Goal: Task Accomplishment & Management: Manage account settings

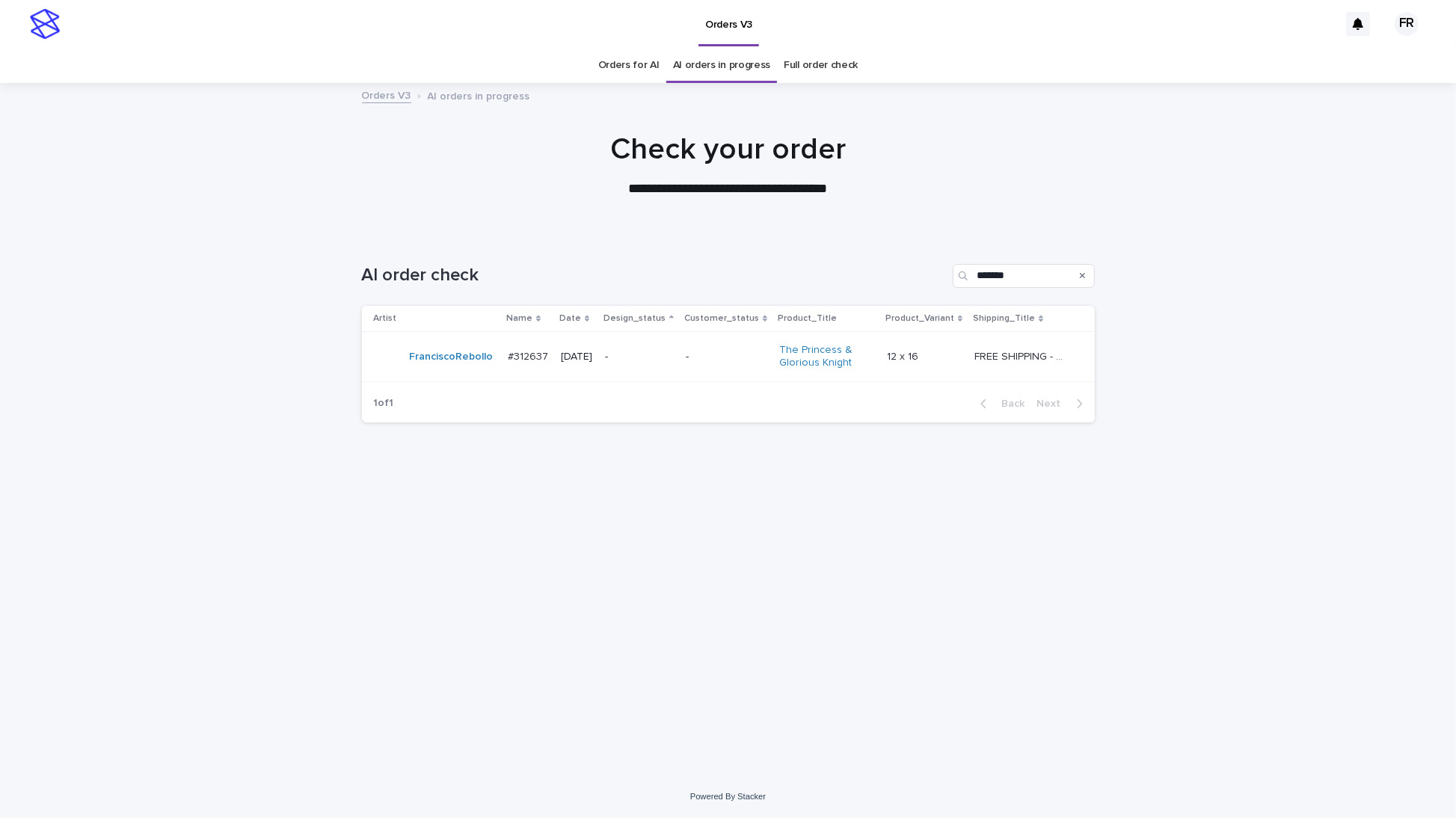
click at [1127, 173] on div "**********" at bounding box center [728, 165] width 1456 height 67
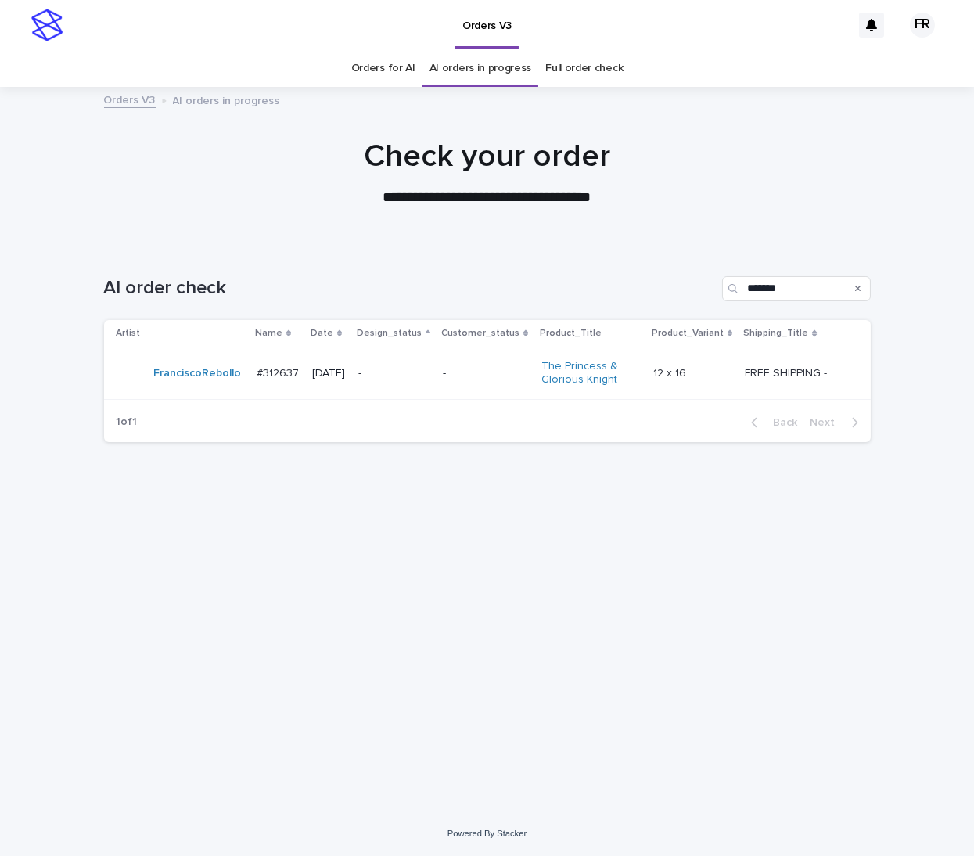
click at [736, 81] on div "Orders for AI AI orders in progress Full order check" at bounding box center [487, 68] width 974 height 37
click at [478, 357] on td "-" at bounding box center [486, 373] width 98 height 52
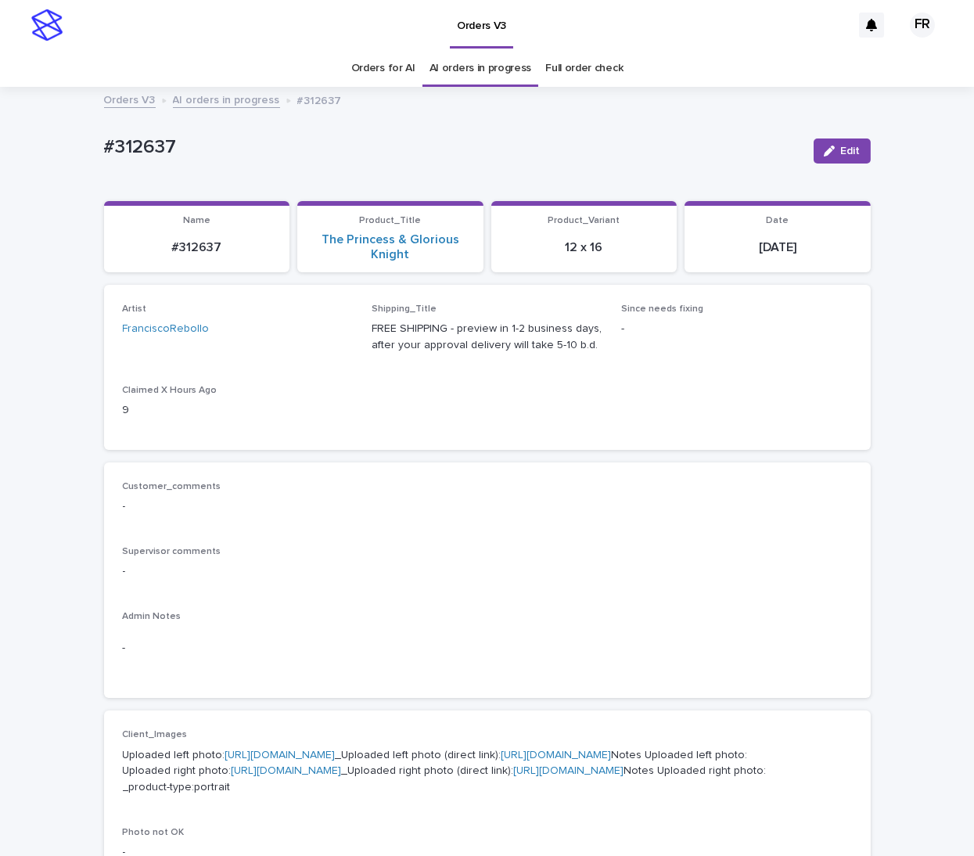
click at [711, 577] on p "-" at bounding box center [487, 571] width 729 height 16
click at [813, 364] on span "Since needs fixing -" at bounding box center [736, 335] width 231 height 63
click at [527, 651] on p "-" at bounding box center [487, 648] width 729 height 16
click at [523, 360] on div "Shipping_Title FREE SHIPPING - preview in 1-2 business days, after your approva…" at bounding box center [487, 335] width 231 height 63
click at [453, 484] on p "Customer_comments" at bounding box center [487, 486] width 729 height 11
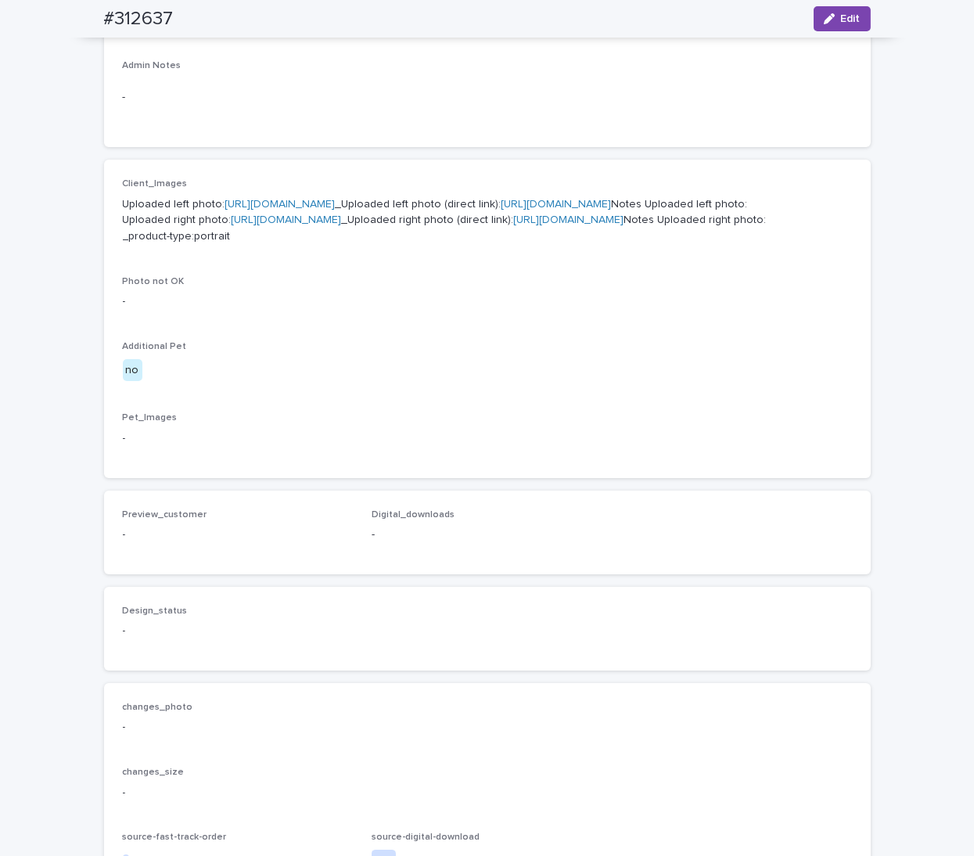
scroll to position [626, 0]
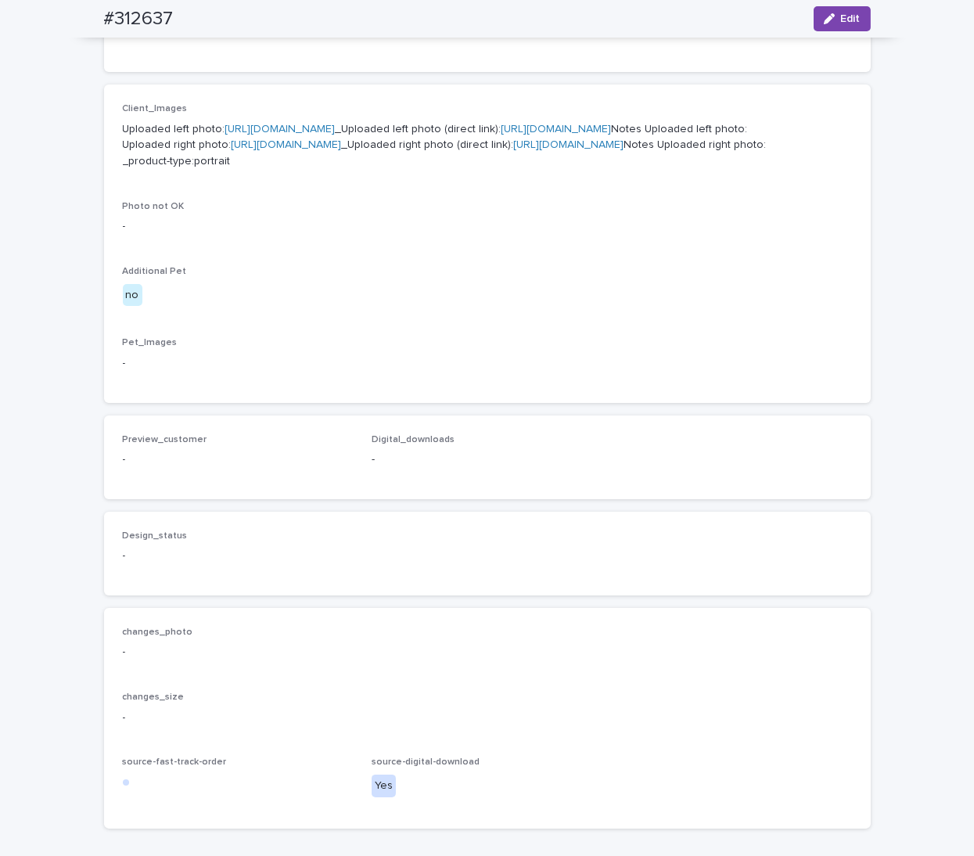
drag, startPoint x: 638, startPoint y: 712, endPoint x: 610, endPoint y: 683, distance: 39.9
click at [638, 577] on div "Design_status -" at bounding box center [487, 554] width 729 height 46
click at [514, 150] on link "[URL][DOMAIN_NAME]" at bounding box center [569, 144] width 110 height 11
click at [502, 135] on link "[URL][DOMAIN_NAME]" at bounding box center [557, 129] width 110 height 11
click at [514, 150] on link "[URL][DOMAIN_NAME]" at bounding box center [569, 144] width 110 height 11
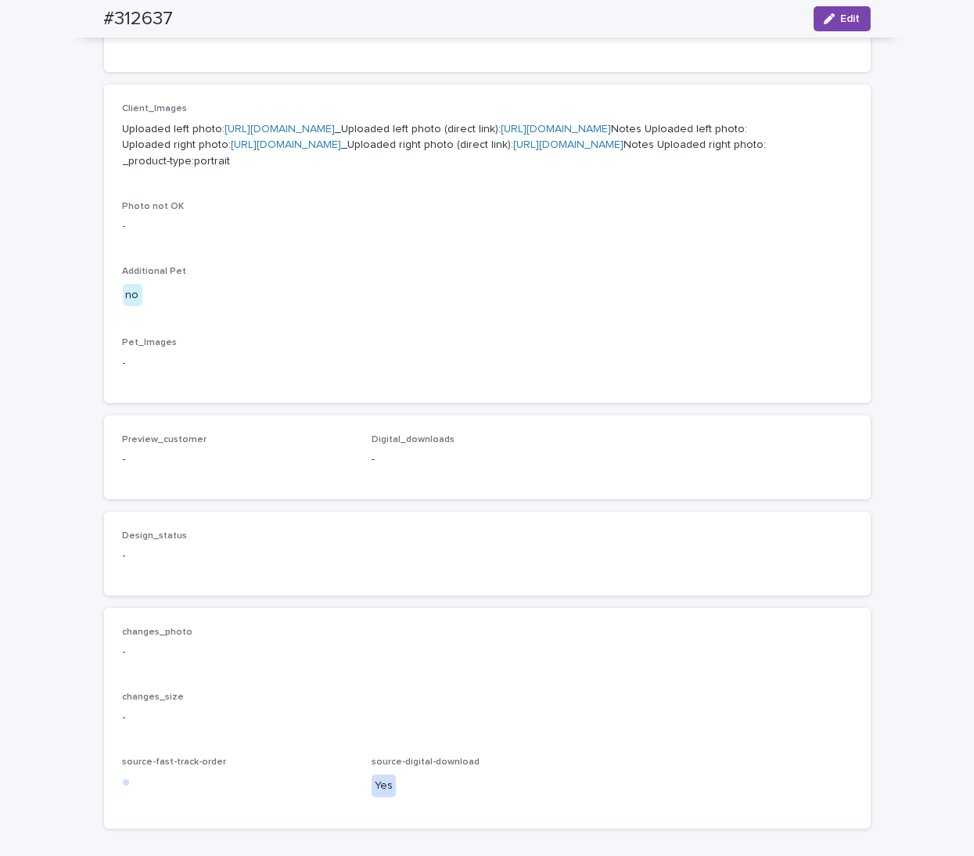
click at [555, 383] on div "Client_Images Uploaded left photo: [URL][DOMAIN_NAME] _Uploaded left photo (dir…" at bounding box center [487, 243] width 729 height 280
click at [697, 372] on p "-" at bounding box center [487, 363] width 729 height 16
click at [840, 10] on button "Edit" at bounding box center [842, 18] width 57 height 25
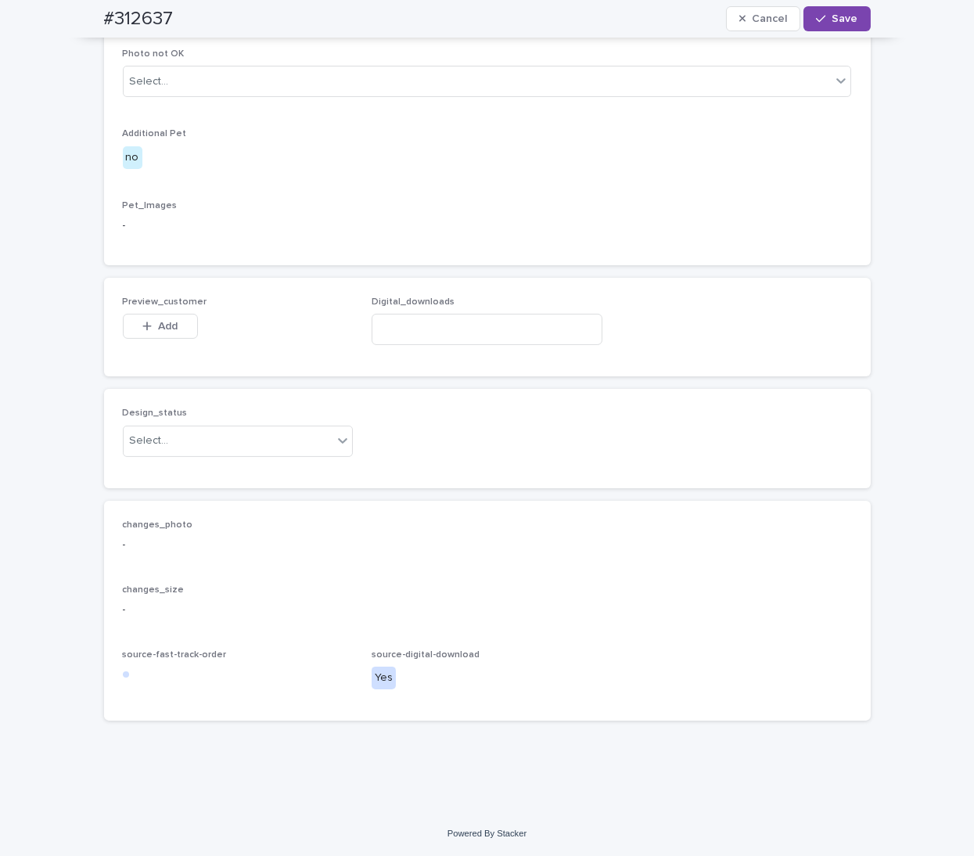
scroll to position [939, 0]
click at [202, 445] on div "Select..." at bounding box center [229, 441] width 210 height 26
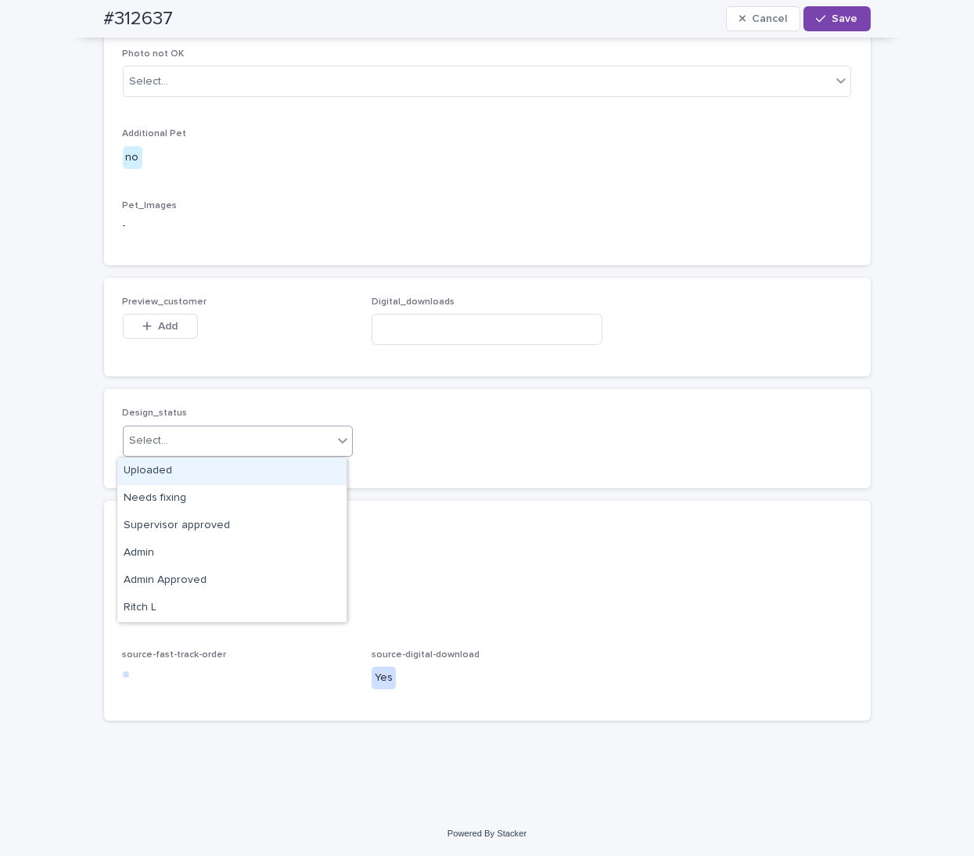
click at [188, 471] on div "Uploaded" at bounding box center [231, 471] width 229 height 27
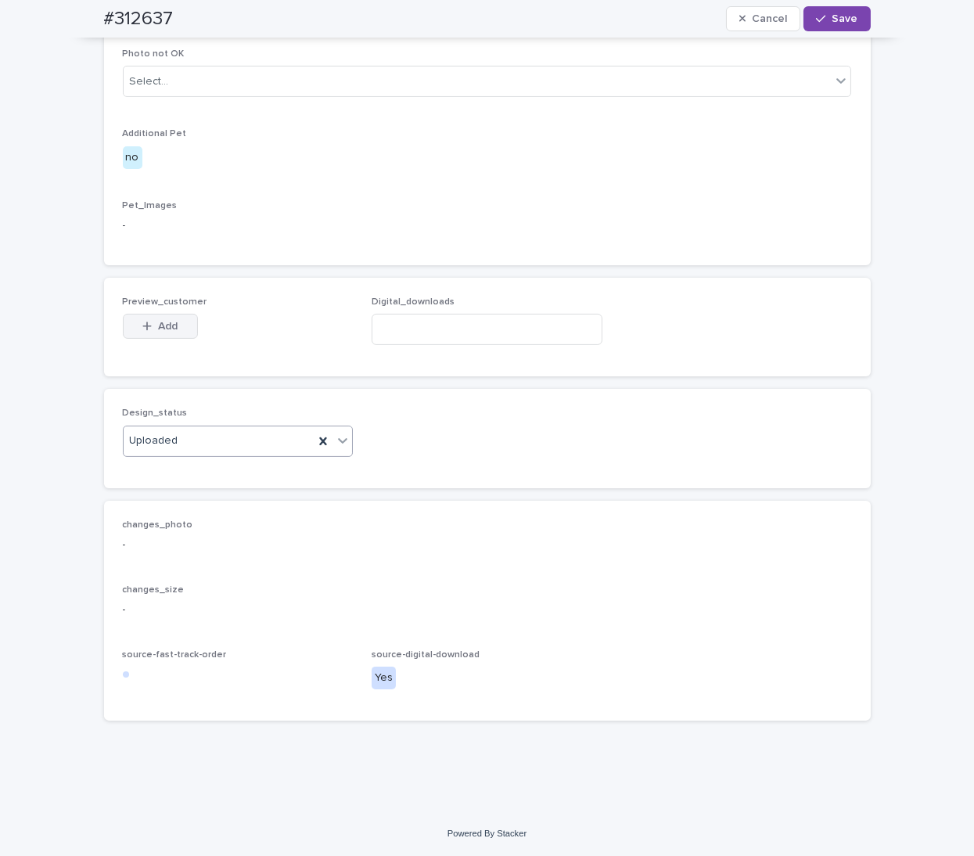
click at [161, 333] on button "Add" at bounding box center [160, 326] width 75 height 25
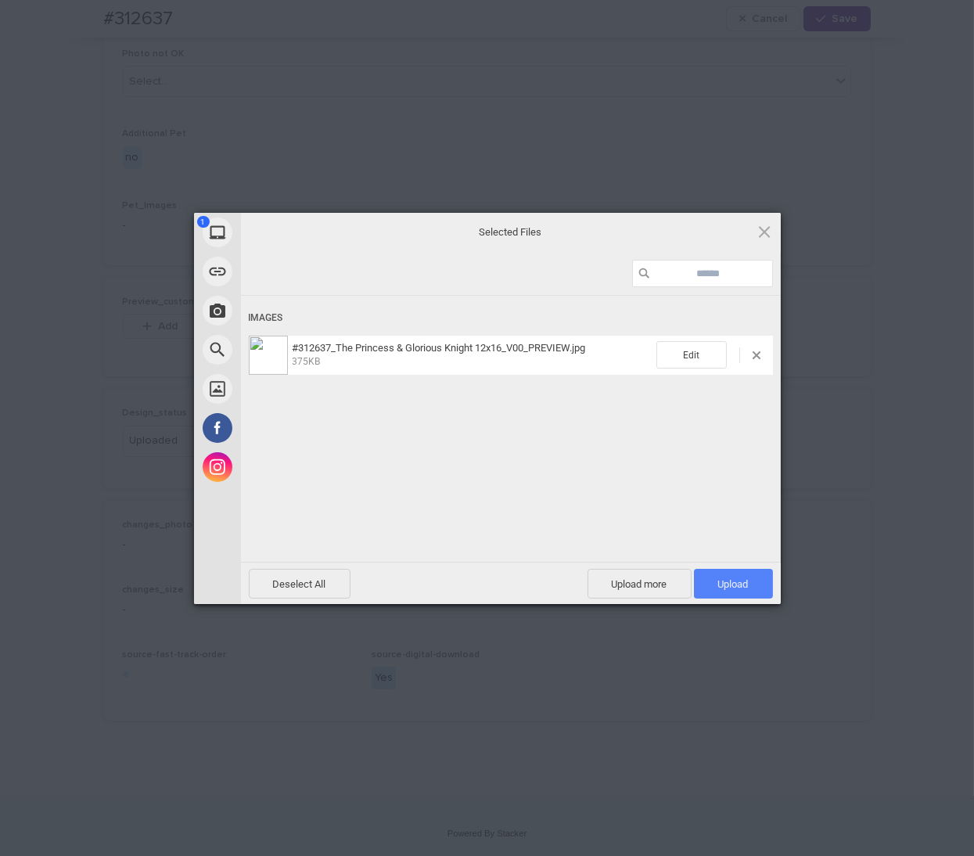
click at [738, 587] on span "Upload 1" at bounding box center [733, 584] width 31 height 12
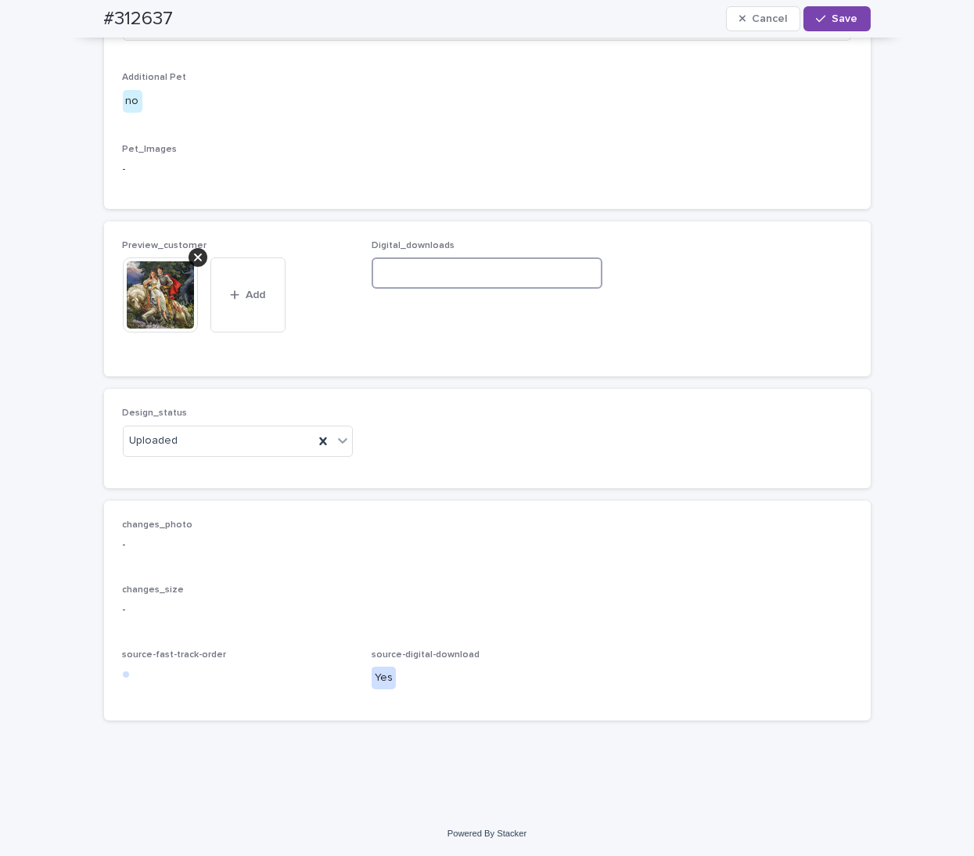
click at [497, 289] on input at bounding box center [487, 272] width 231 height 31
paste input "**********"
type input "**********"
click at [817, 15] on icon "button" at bounding box center [820, 18] width 9 height 11
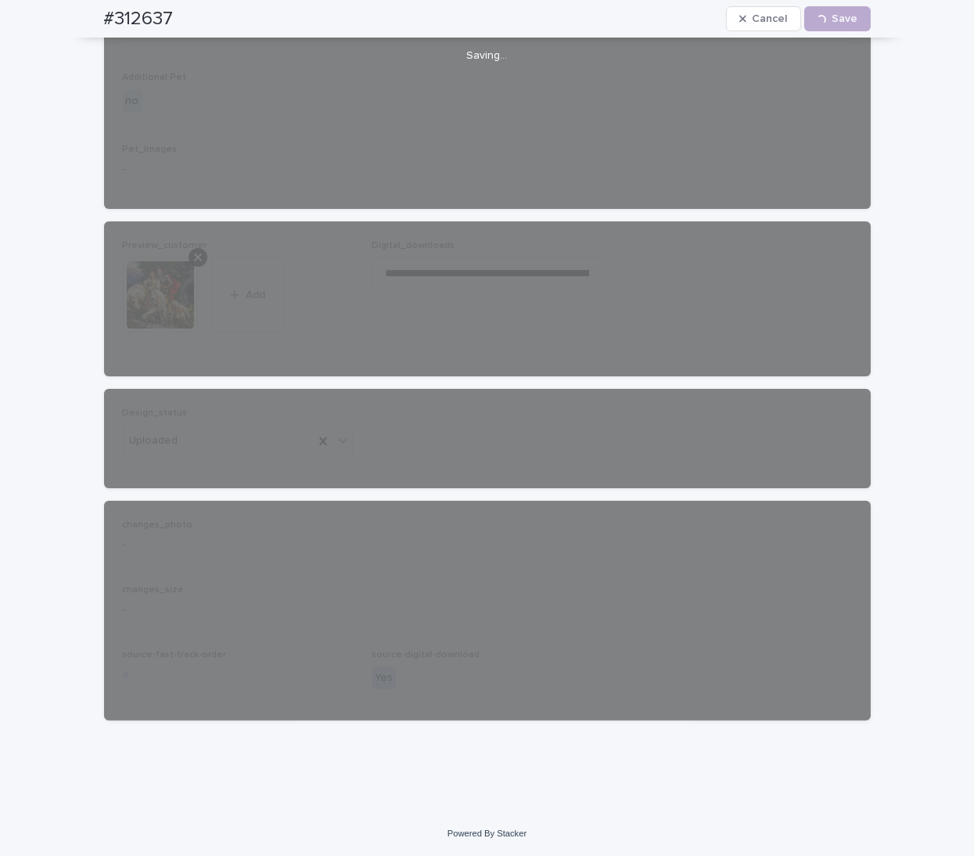
scroll to position [919, 0]
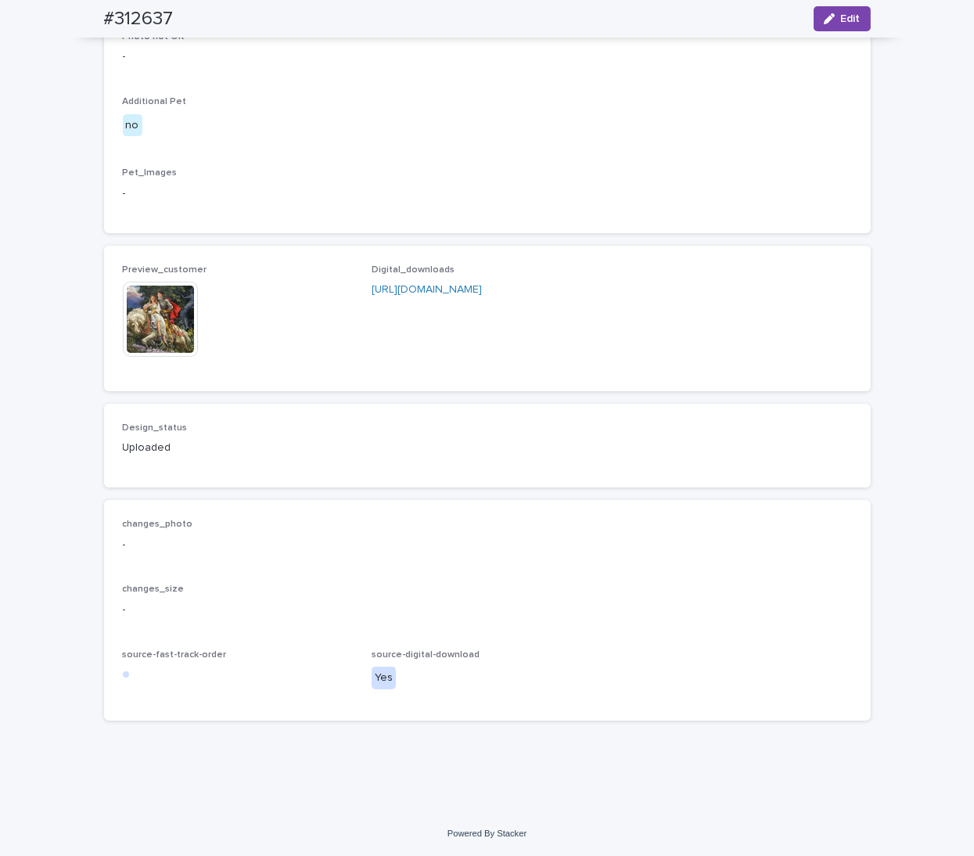
drag, startPoint x: 85, startPoint y: 247, endPoint x: 62, endPoint y: 168, distance: 82.2
click at [85, 247] on div "Loading... Saving… Loading... Saving… #312637 Edit #312637 Edit Sorry, there wa…" at bounding box center [487, 52] width 974 height 1519
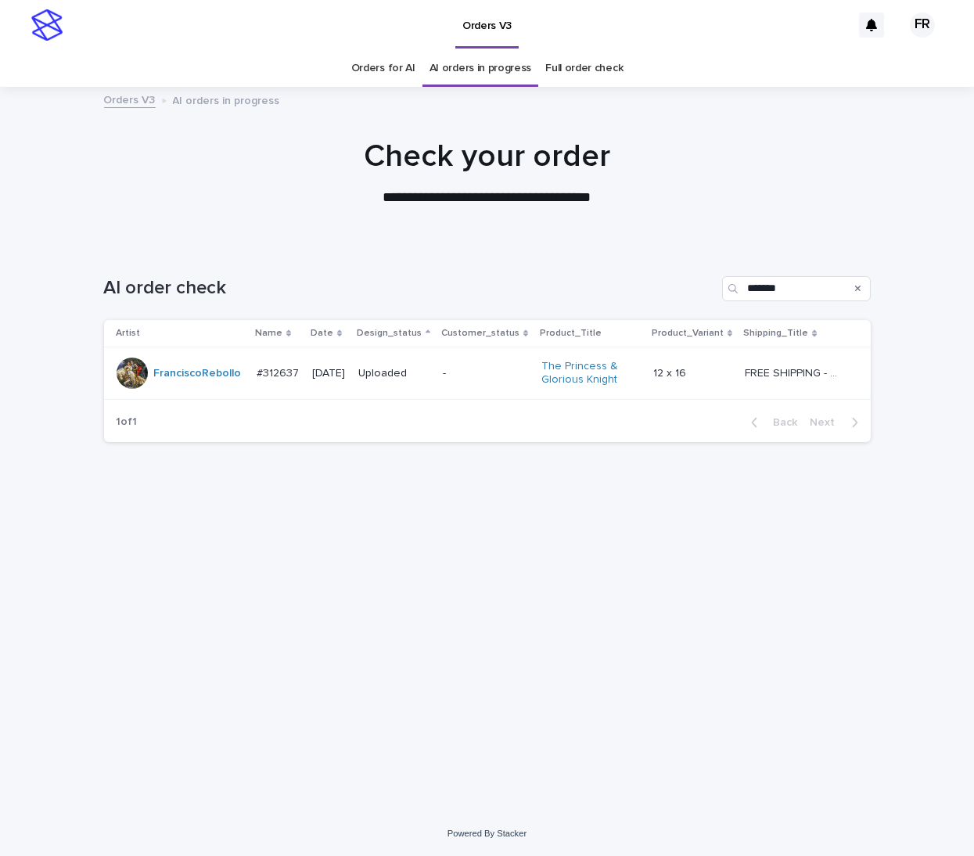
click at [434, 264] on div "AI order check *******" at bounding box center [487, 282] width 767 height 75
